Goal: Transaction & Acquisition: Book appointment/travel/reservation

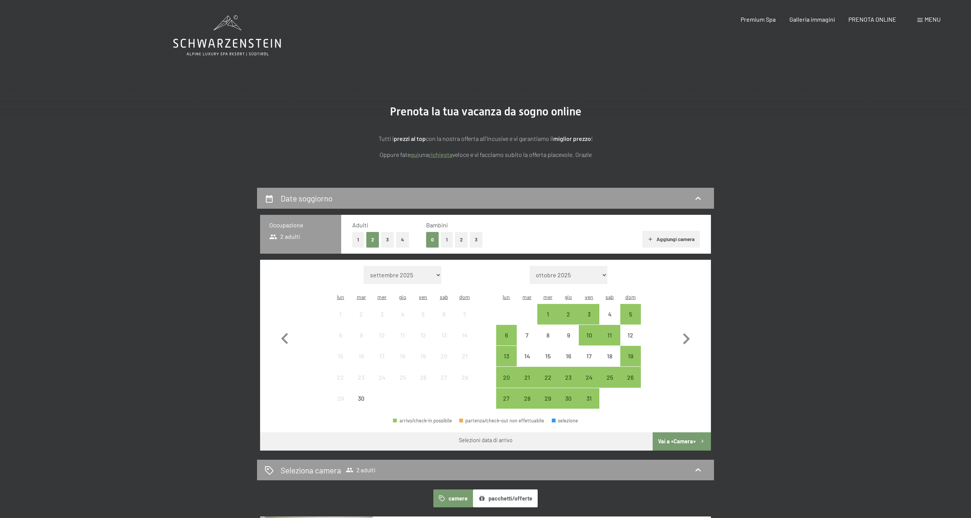
select select "[DATE]"
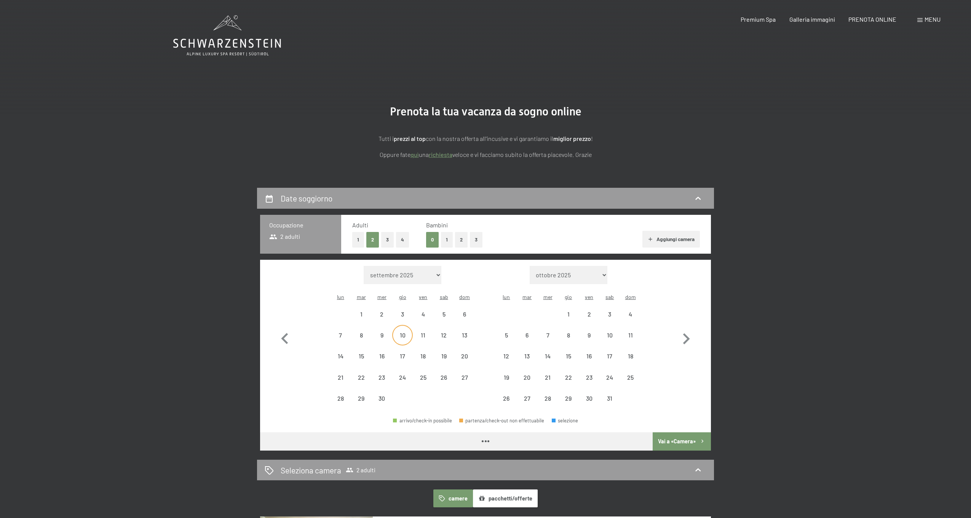
select select "[DATE]"
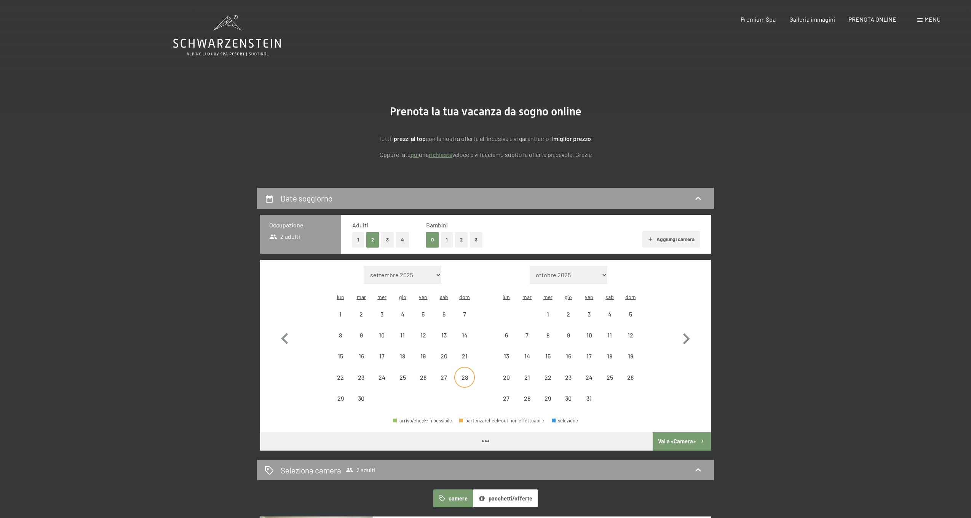
select select "[DATE]"
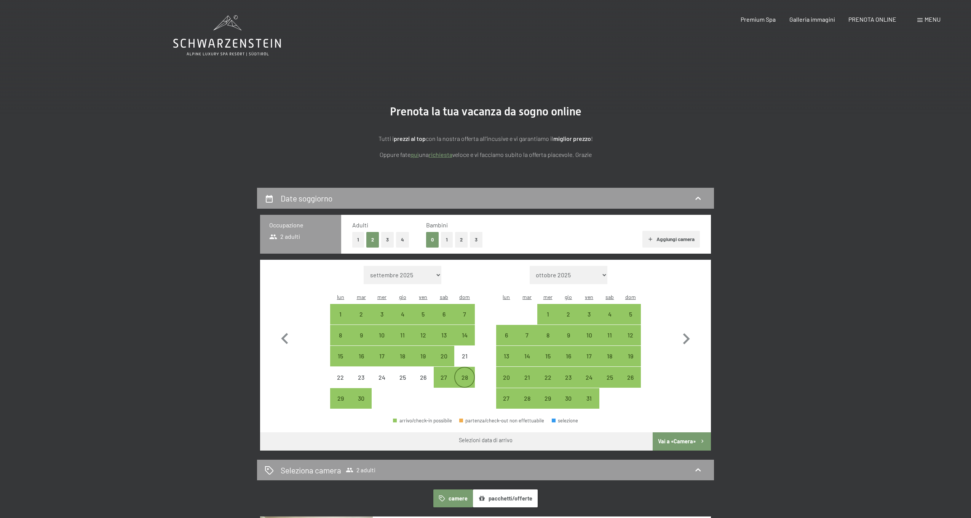
click at [458, 374] on div "28" at bounding box center [464, 383] width 19 height 19
select select "[DATE]"
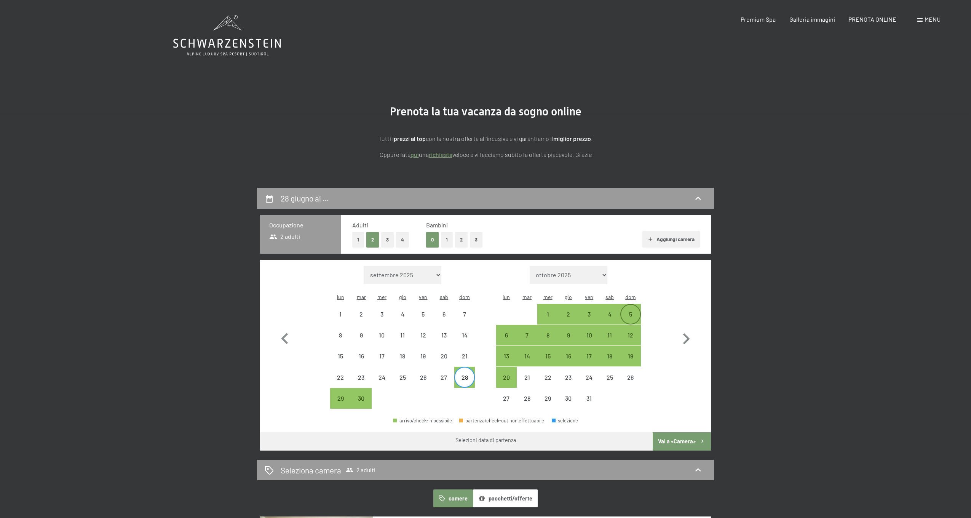
click at [632, 311] on div "5" at bounding box center [630, 320] width 19 height 19
select select "[DATE]"
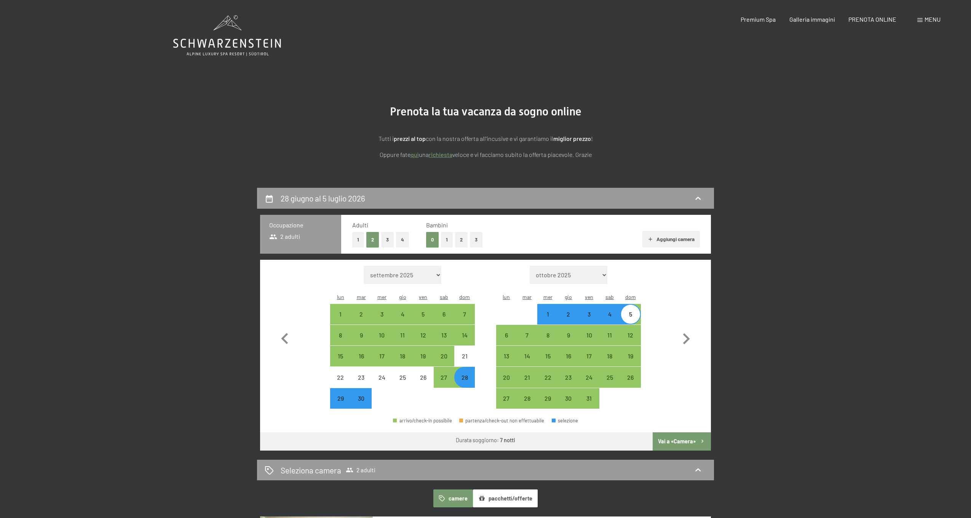
click at [670, 432] on button "Vai a «Camera»" at bounding box center [682, 441] width 58 height 18
select select "[DATE]"
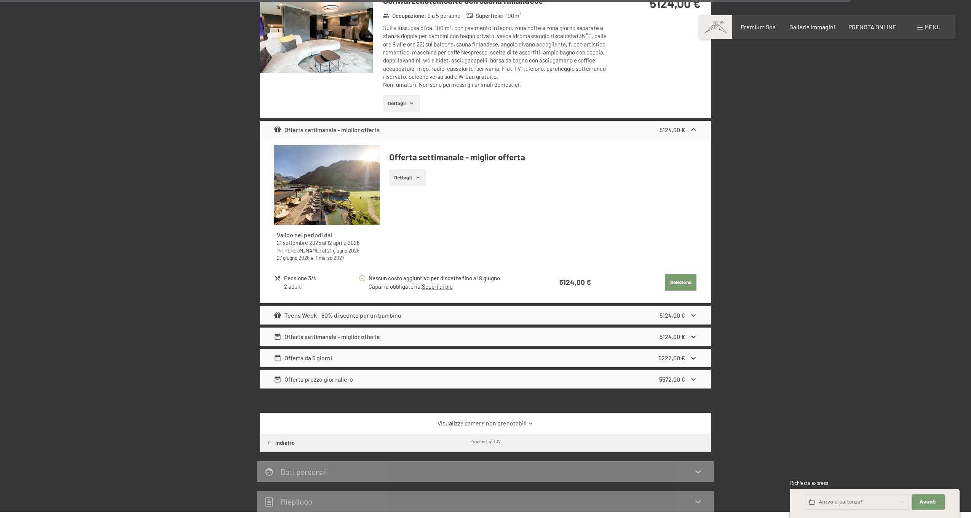
scroll to position [3280, 0]
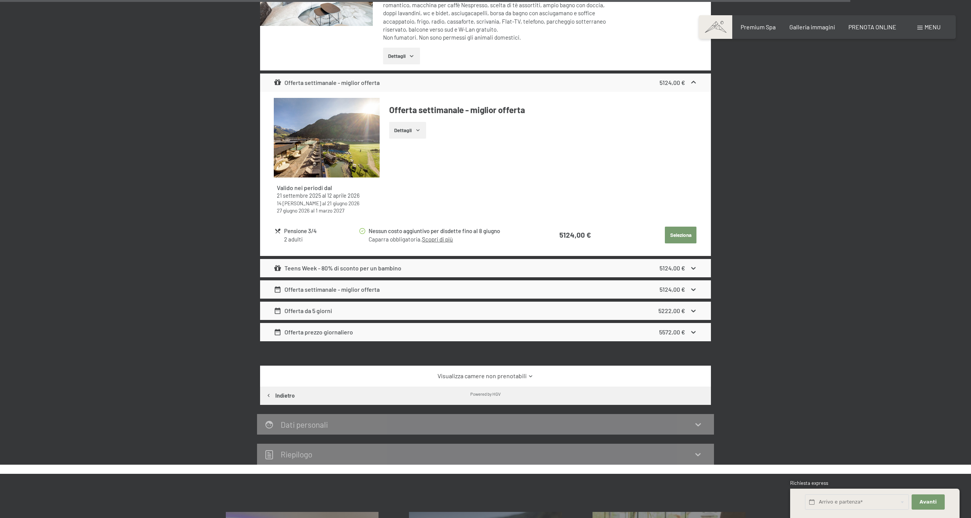
click at [412, 122] on button "Dettagli" at bounding box center [407, 130] width 37 height 17
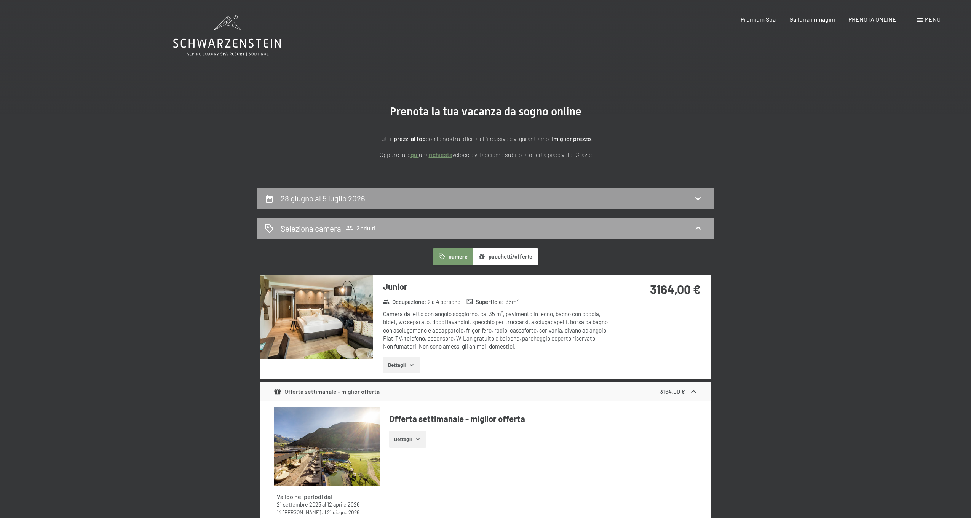
scroll to position [0, 0]
